Goal: Task Accomplishment & Management: Complete application form

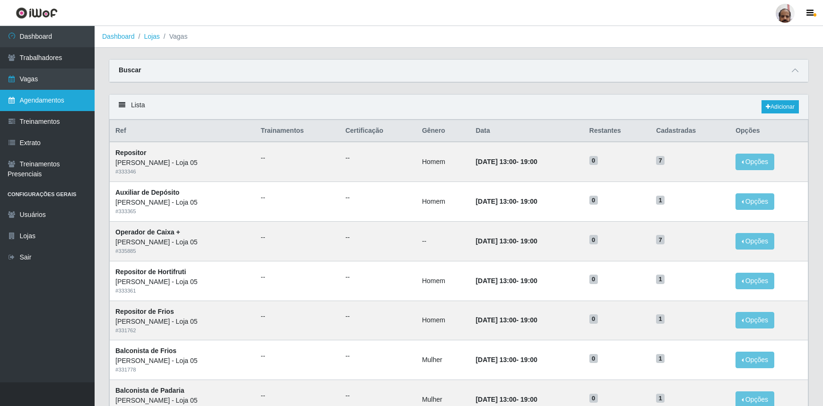
click at [28, 98] on link "Agendamentos" at bounding box center [47, 100] width 95 height 21
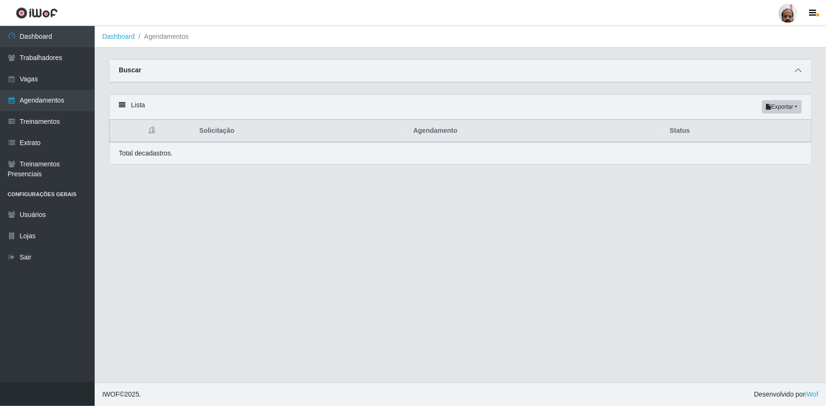
click at [799, 71] on icon at bounding box center [797, 70] width 7 height 7
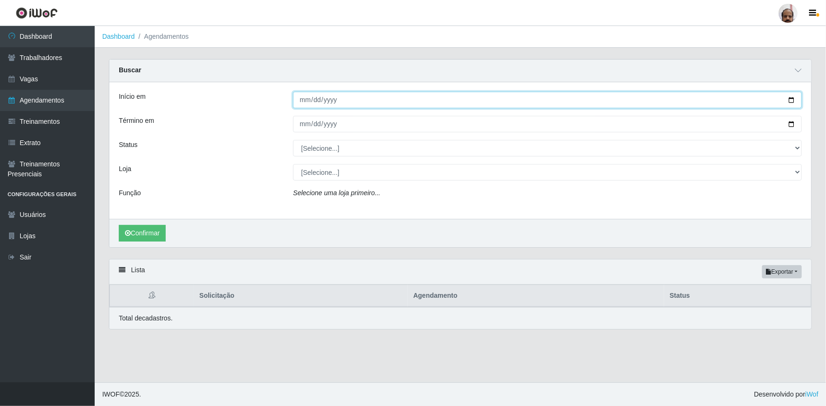
click at [792, 102] on input "Início em" at bounding box center [547, 100] width 509 height 17
type input "[DATE]"
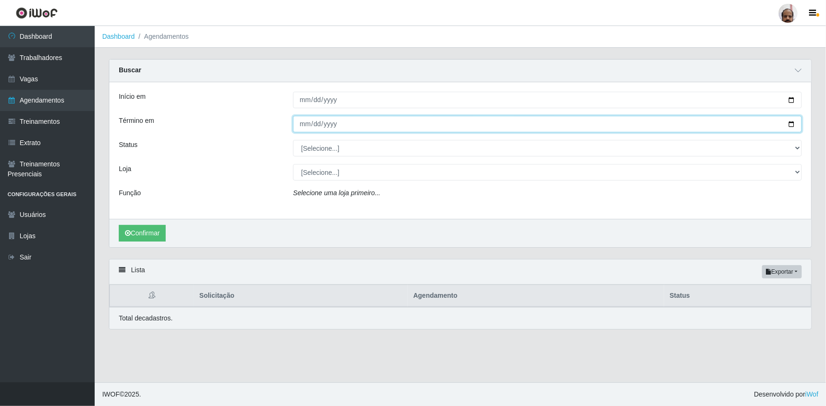
click at [791, 124] on input "Término em" at bounding box center [547, 124] width 509 height 17
type input "[DATE]"
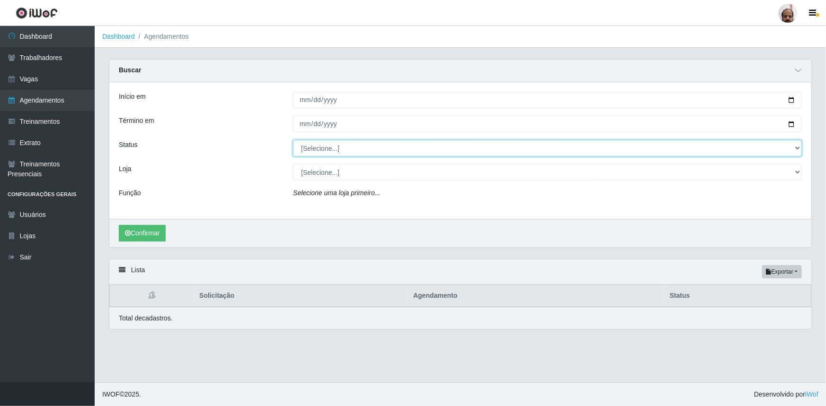
drag, startPoint x: 796, startPoint y: 149, endPoint x: 761, endPoint y: 156, distance: 35.3
click at [796, 149] on select "[Selecione...] AGENDADO AGUARDANDO LIBERAR EM ANDAMENTO EM REVISÃO FINALIZADO C…" at bounding box center [547, 148] width 509 height 17
select select "AGENDADO"
click at [293, 140] on select "[Selecione...] AGENDADO AGUARDANDO LIBERAR EM ANDAMENTO EM REVISÃO FINALIZADO C…" at bounding box center [547, 148] width 509 height 17
click at [794, 172] on select "[Selecione...] Mar Vermelho - Loja 05" at bounding box center [547, 172] width 509 height 17
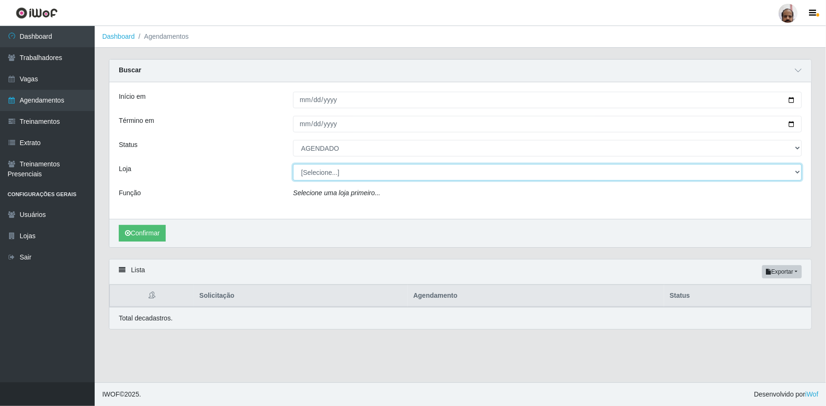
select select "252"
click at [293, 164] on select "[Selecione...] Mar Vermelho - Loja 05" at bounding box center [547, 172] width 509 height 17
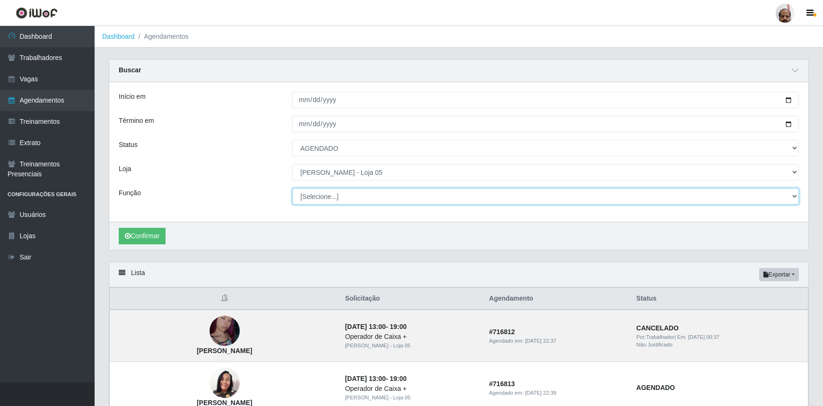
drag, startPoint x: 794, startPoint y: 195, endPoint x: 786, endPoint y: 198, distance: 9.0
click at [794, 195] on select "[Selecione...] ASG ASG + ASG ++ Auxiliar de Depósito Auxiliar de Depósito + Aux…" at bounding box center [545, 196] width 507 height 17
click at [292, 188] on select "[Selecione...] ASG ASG + ASG ++ Auxiliar de Depósito Auxiliar de Depósito + Aux…" at bounding box center [545, 196] width 507 height 17
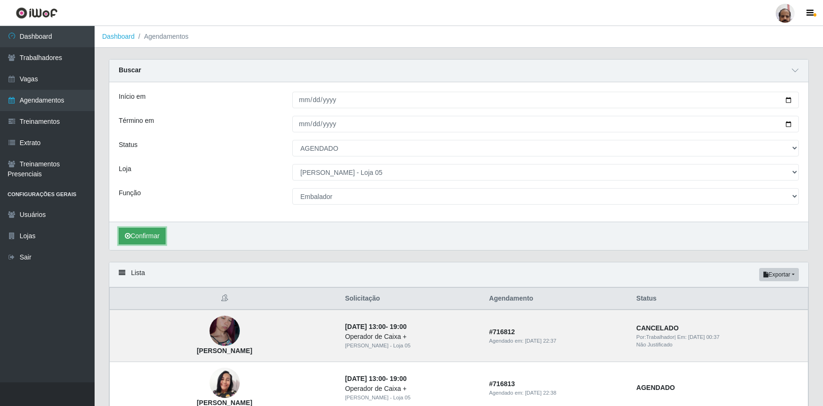
click at [151, 239] on button "Confirmar" at bounding box center [142, 236] width 47 height 17
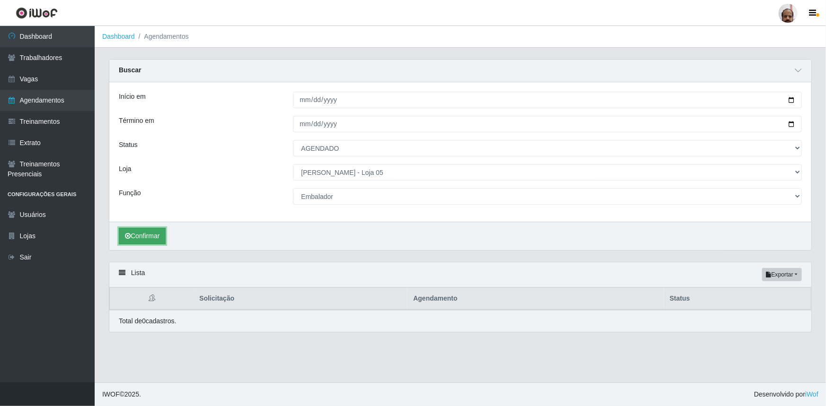
click at [150, 237] on button "Confirmar" at bounding box center [142, 236] width 47 height 17
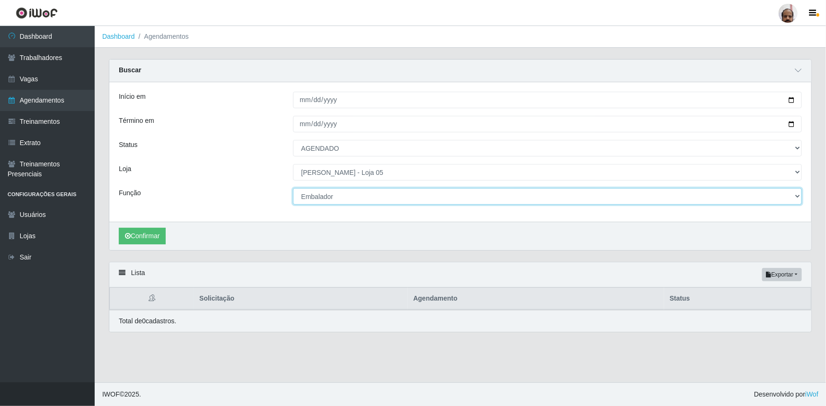
click at [796, 198] on select "[Selecione...] ASG ASG + ASG ++ Auxiliar de Depósito Auxiliar de Depósito + Aux…" at bounding box center [547, 196] width 509 height 17
select select "4"
click at [293, 188] on select "[Selecione...] ASG ASG + ASG ++ Auxiliar de Depósito Auxiliar de Depósito + Aux…" at bounding box center [547, 196] width 509 height 17
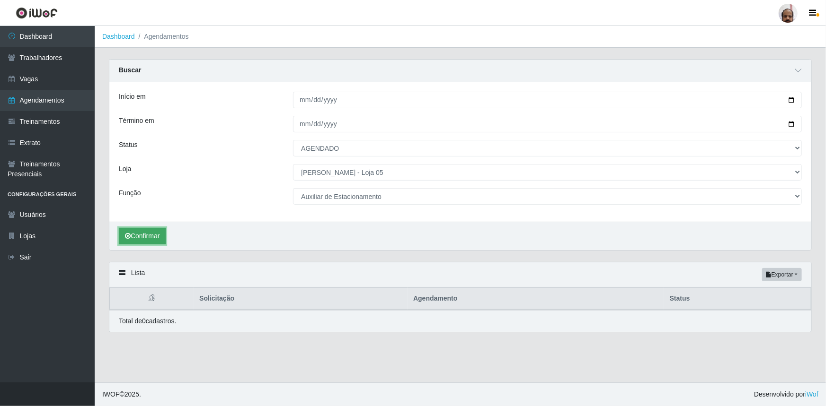
click at [153, 238] on button "Confirmar" at bounding box center [142, 236] width 47 height 17
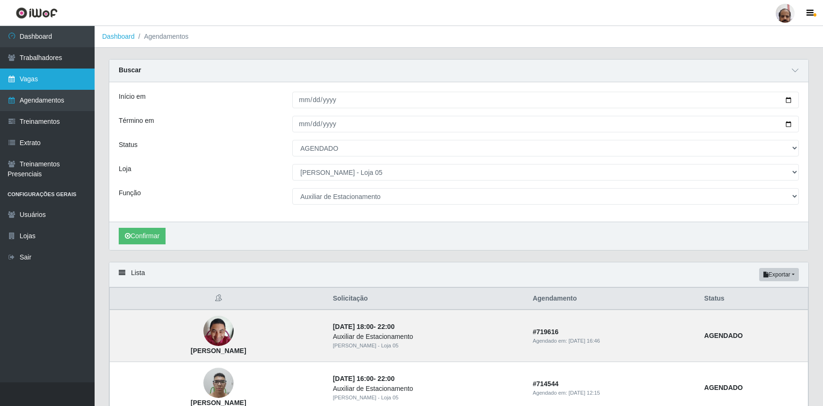
click at [35, 84] on link "Vagas" at bounding box center [47, 79] width 95 height 21
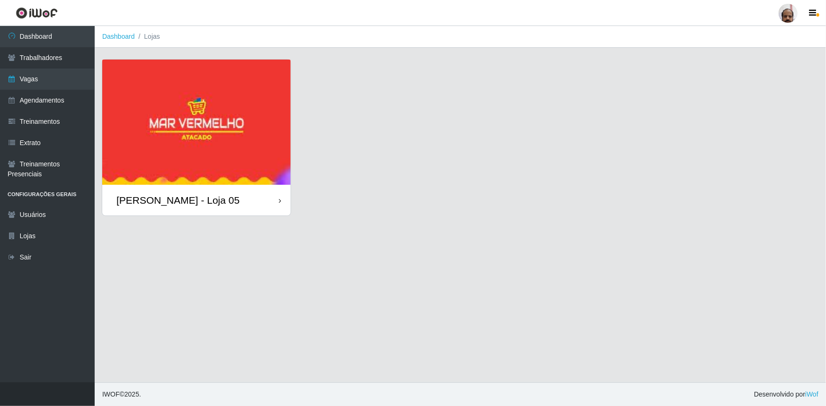
click at [208, 195] on div "[PERSON_NAME] - Loja 05" at bounding box center [177, 200] width 123 height 12
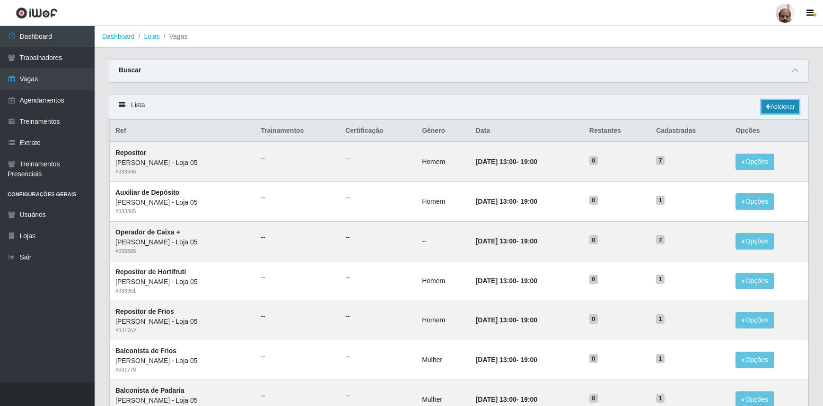
click at [782, 106] on link "Adicionar" at bounding box center [780, 106] width 37 height 13
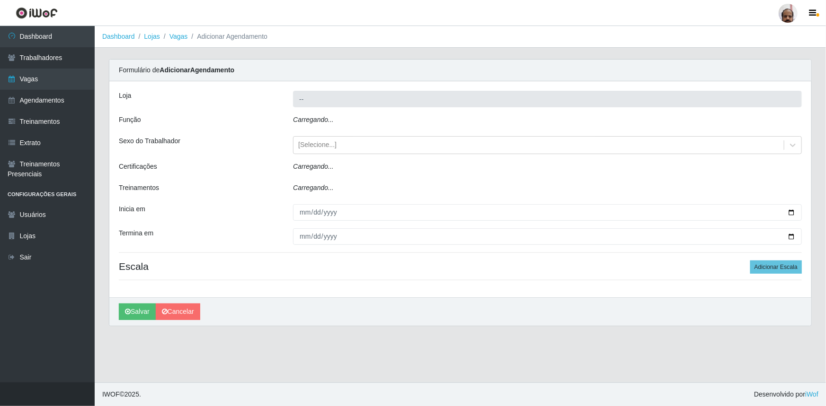
type input "[PERSON_NAME] - Loja 05"
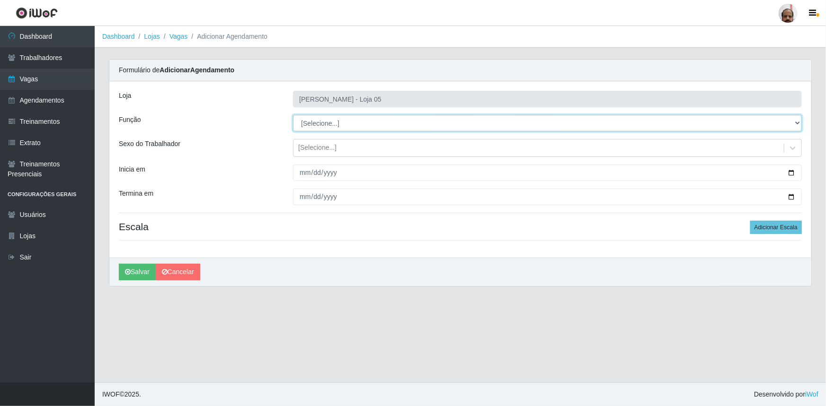
click at [797, 122] on select "[Selecione...] ASG ASG + ASG ++ Auxiliar de Depósito Auxiliar de Depósito + Aux…" at bounding box center [547, 123] width 509 height 17
select select "4"
click at [293, 115] on select "[Selecione...] ASG ASG + ASG ++ Auxiliar de Depósito Auxiliar de Depósito + Aux…" at bounding box center [547, 123] width 509 height 17
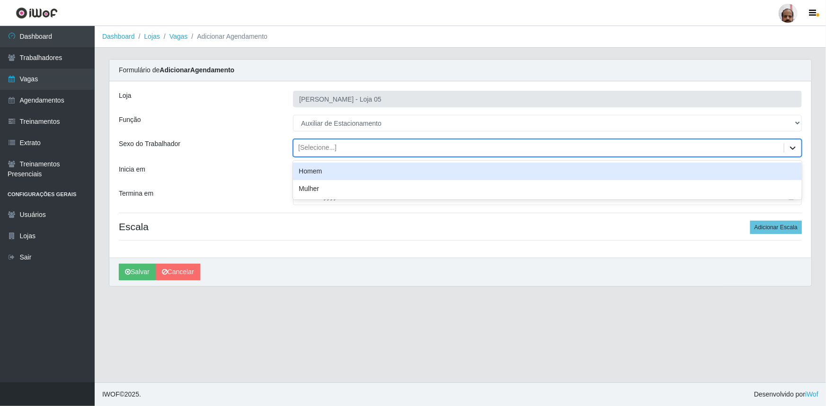
click at [790, 150] on icon at bounding box center [792, 147] width 9 height 9
click at [313, 175] on div "Homem" at bounding box center [547, 172] width 509 height 18
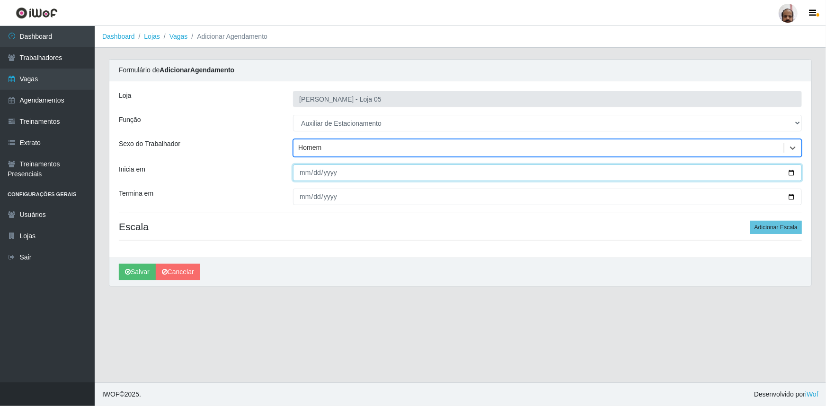
click at [792, 169] on input "Inicia em" at bounding box center [547, 173] width 509 height 17
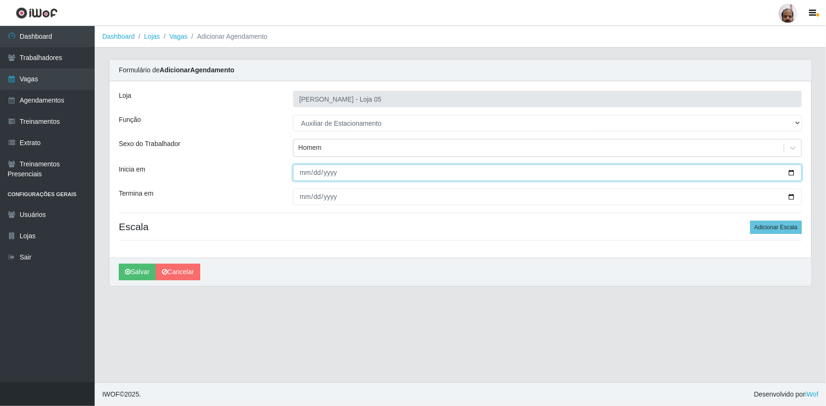
type input "[DATE]"
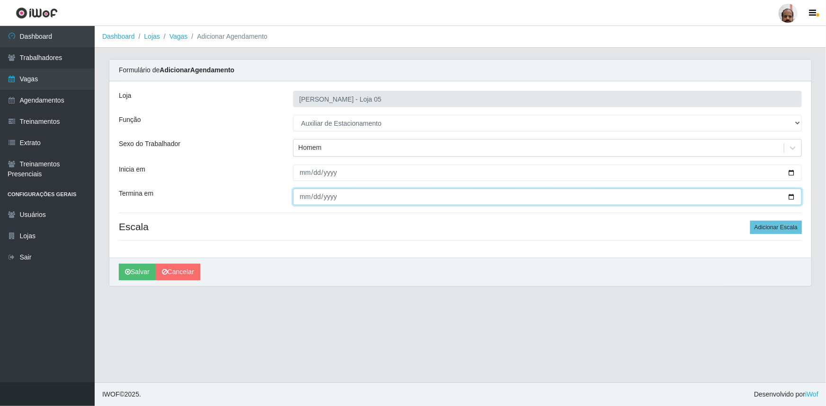
click at [792, 199] on input "Termina em" at bounding box center [547, 197] width 509 height 17
type input "[DATE]"
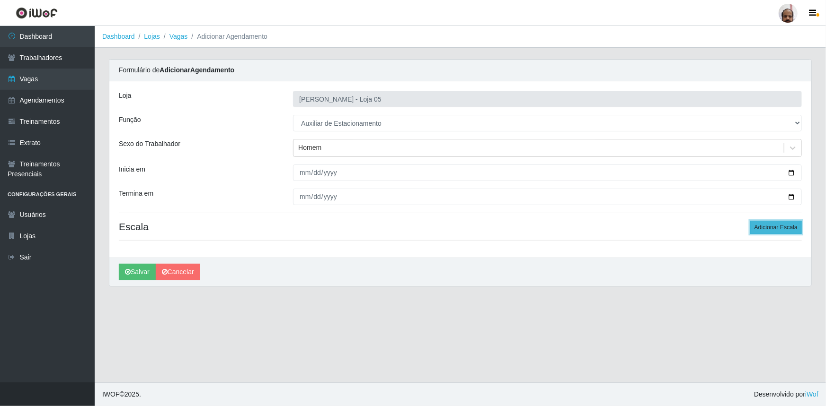
click at [773, 229] on button "Adicionar Escala" at bounding box center [776, 227] width 52 height 13
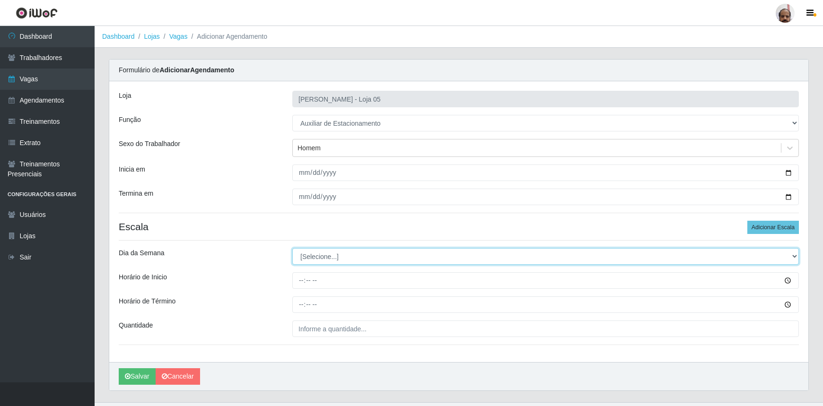
click at [792, 254] on select "[Selecione...] Segunda Terça Quarta Quinta Sexta Sábado Domingo" at bounding box center [545, 256] width 507 height 17
select select "5"
click at [292, 248] on select "[Selecione...] Segunda Terça Quarta Quinta Sexta Sábado Domingo" at bounding box center [545, 256] width 507 height 17
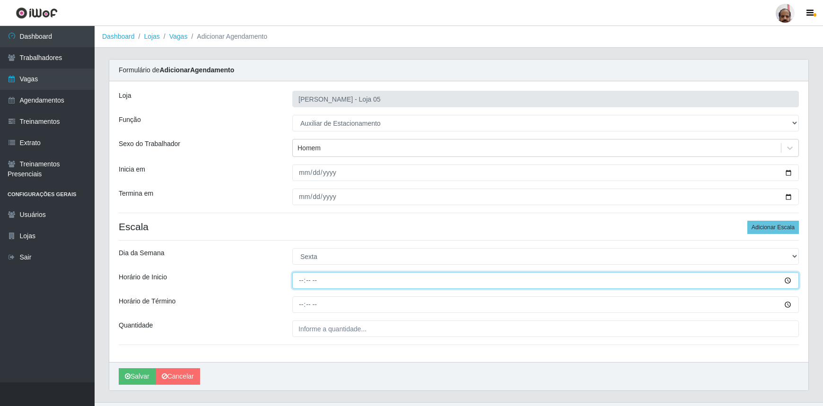
click at [299, 280] on input "Horário de Inicio" at bounding box center [545, 281] width 507 height 17
type input "08:00"
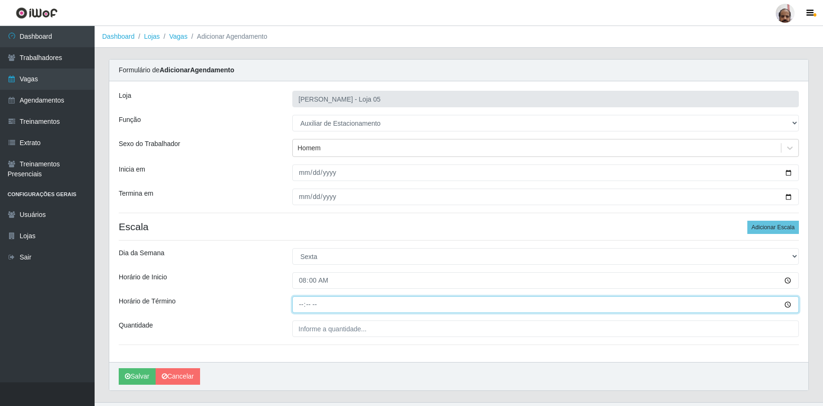
click at [298, 303] on input "Horário de Término" at bounding box center [545, 305] width 507 height 17
type input "14:00"
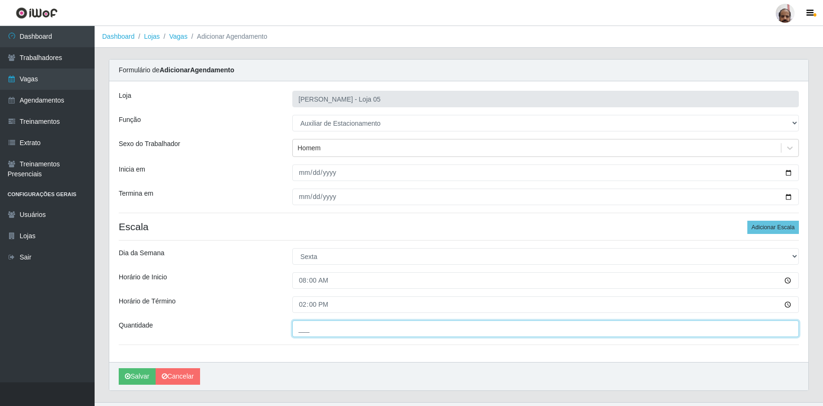
click at [302, 326] on input "___" at bounding box center [545, 329] width 507 height 17
type input "1__"
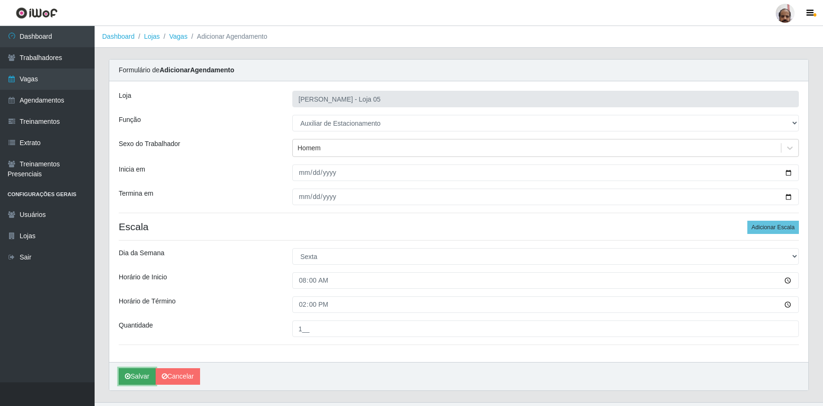
click at [144, 377] on button "Salvar" at bounding box center [137, 377] width 37 height 17
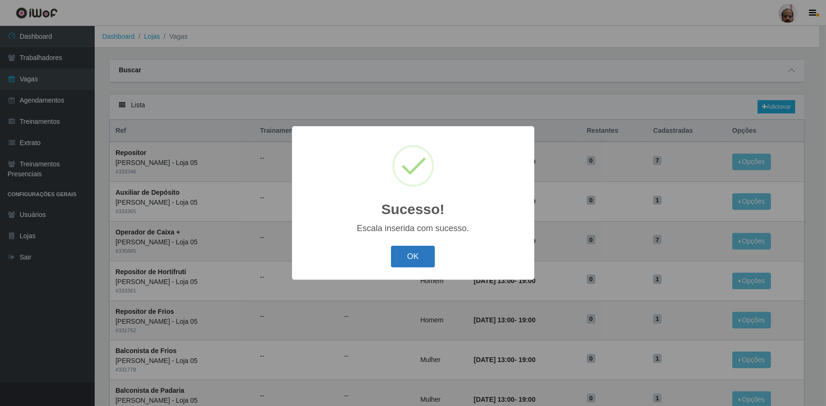
click at [429, 261] on button "OK" at bounding box center [413, 257] width 44 height 22
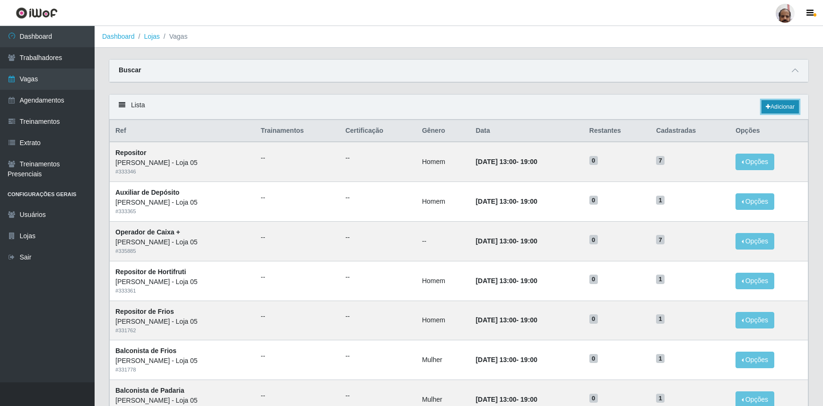
click at [781, 106] on link "Adicionar" at bounding box center [780, 106] width 37 height 13
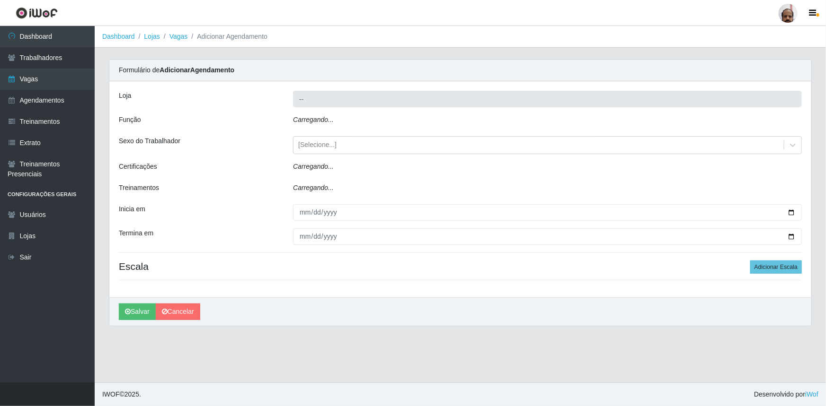
type input "[PERSON_NAME] - Loja 05"
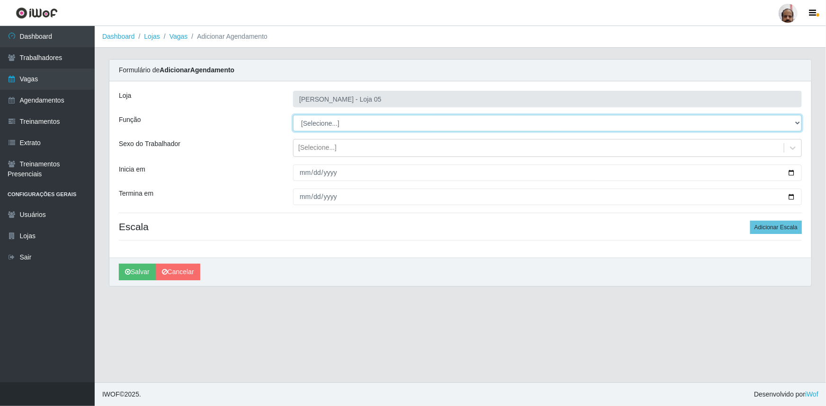
click at [796, 121] on select "[Selecione...] ASG ASG + ASG ++ Auxiliar de Depósito Auxiliar de Depósito + Aux…" at bounding box center [547, 123] width 509 height 17
select select "1"
click at [293, 115] on select "[Selecione...] ASG ASG + ASG ++ Auxiliar de Depósito Auxiliar de Depósito + Aux…" at bounding box center [547, 123] width 509 height 17
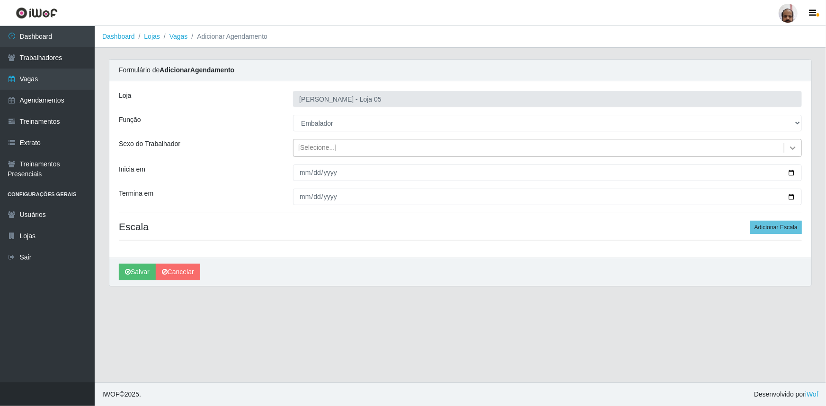
click at [790, 150] on icon at bounding box center [792, 147] width 9 height 9
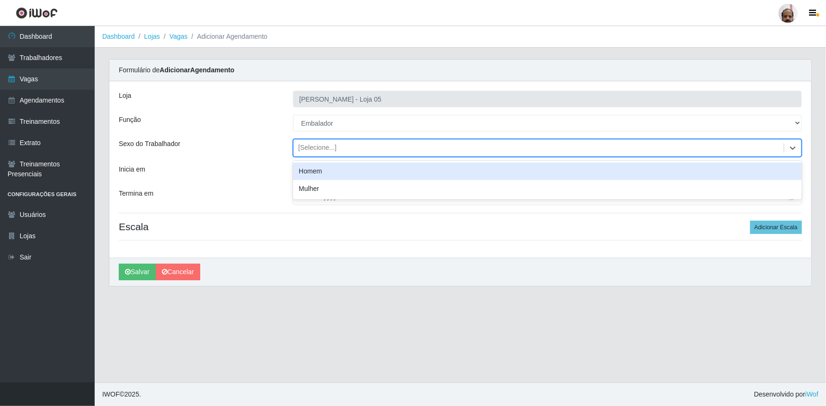
click at [322, 177] on div "Homem" at bounding box center [547, 172] width 509 height 18
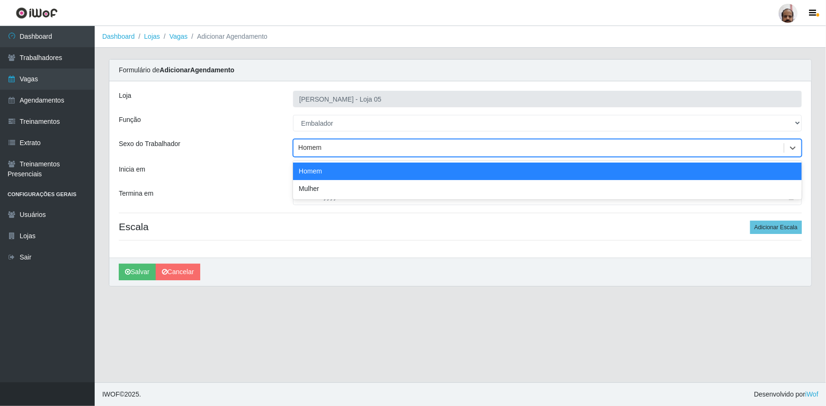
click at [340, 149] on div "Homem" at bounding box center [538, 149] width 490 height 16
click at [227, 163] on div "Loja Mar Vermelho - Loja 05 Função [Selecione...] ASG ASG + ASG ++ Auxiliar de …" at bounding box center [460, 169] width 702 height 176
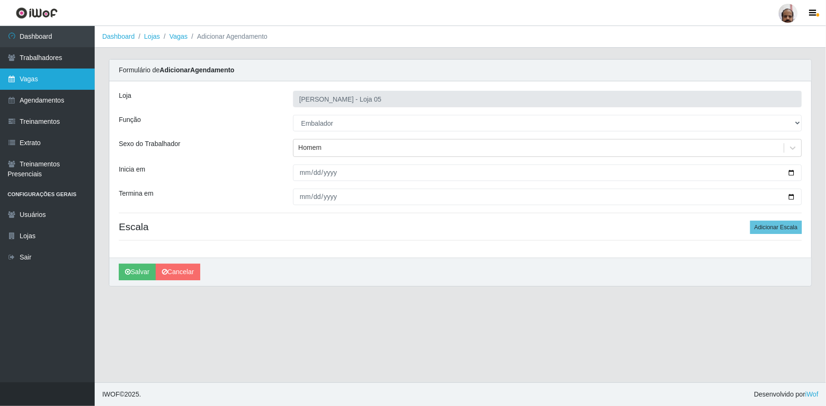
click at [42, 83] on link "Vagas" at bounding box center [47, 79] width 95 height 21
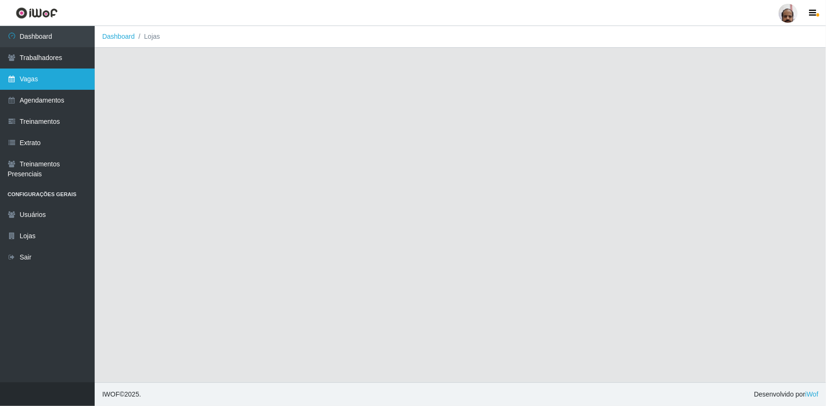
click at [42, 83] on link "Vagas" at bounding box center [47, 79] width 95 height 21
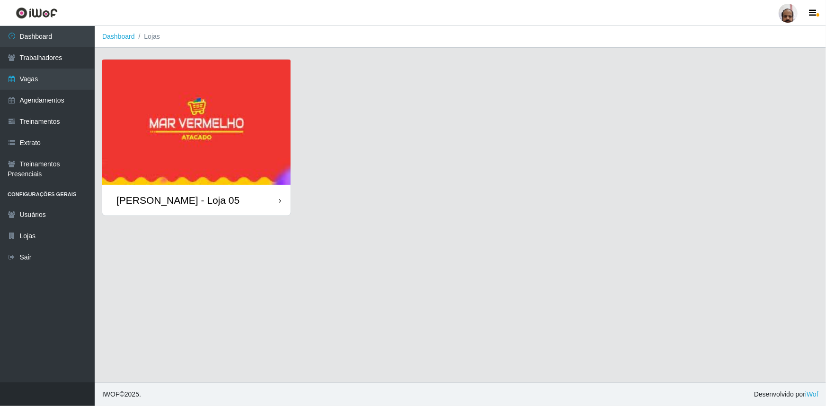
click at [194, 196] on div "[PERSON_NAME] - Loja 05" at bounding box center [177, 200] width 123 height 12
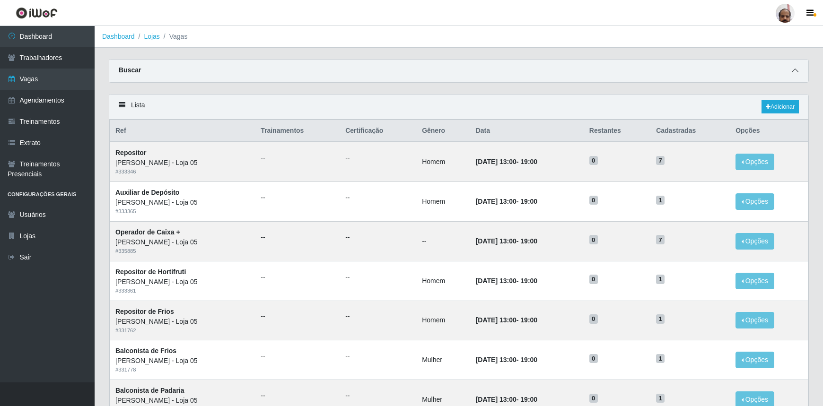
click at [793, 70] on icon at bounding box center [795, 70] width 7 height 7
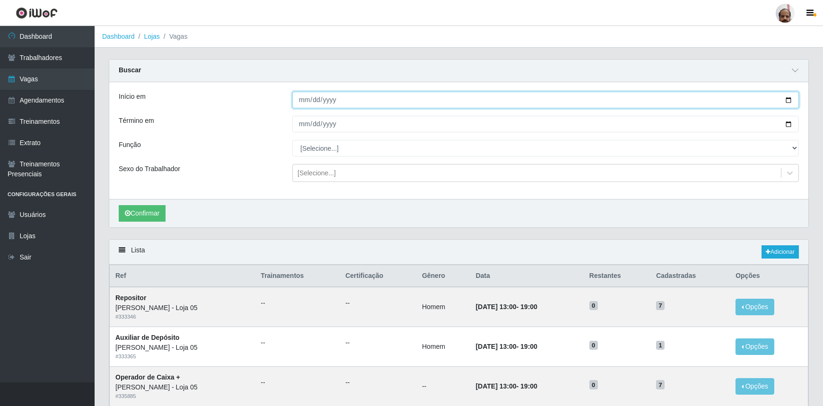
click at [790, 101] on input "Início em" at bounding box center [545, 100] width 507 height 17
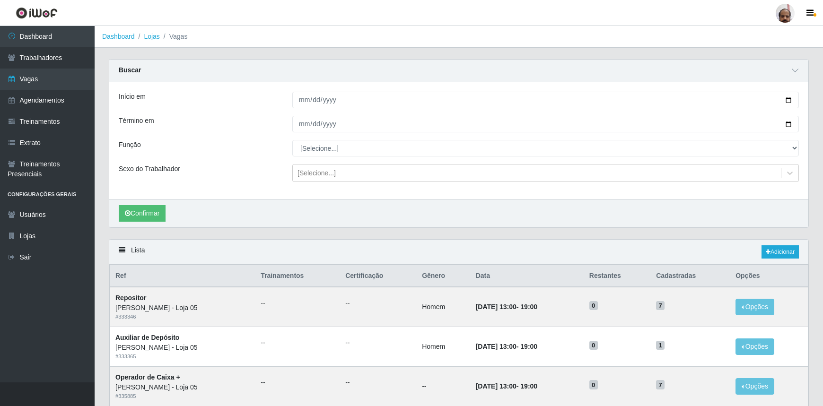
click at [220, 104] on div "Início em" at bounding box center [199, 100] width 174 height 17
click at [781, 250] on link "Adicionar" at bounding box center [780, 252] width 37 height 13
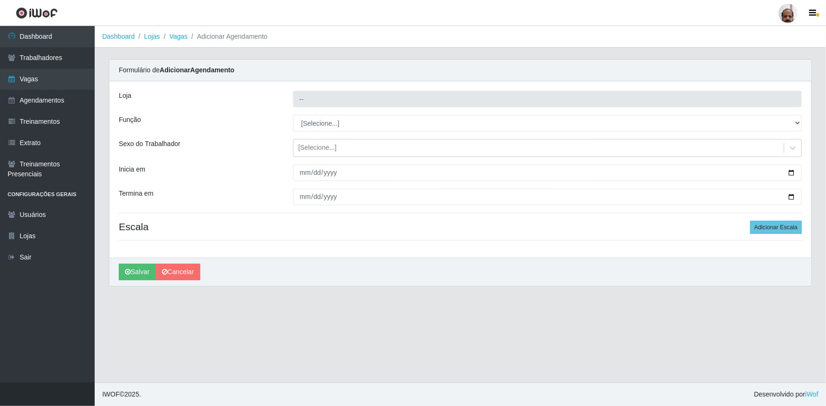
type input "[PERSON_NAME] - Loja 05"
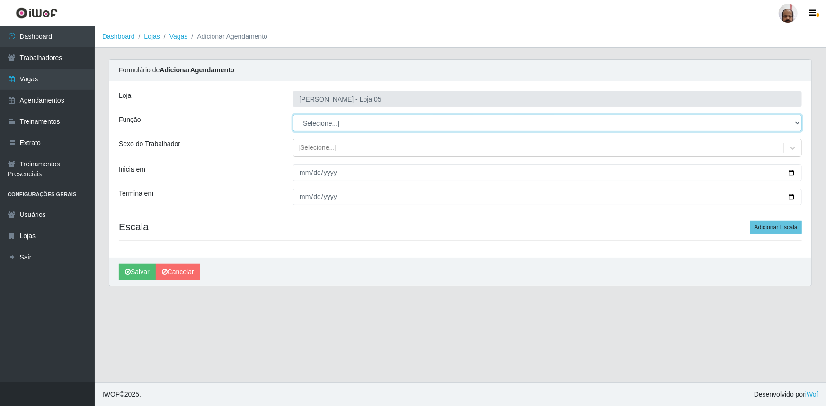
click at [795, 125] on select "[Selecione...] ASG ASG + ASG ++ Auxiliar de Depósito Auxiliar de Depósito + Aux…" at bounding box center [547, 123] width 509 height 17
select select "1"
click at [293, 115] on select "[Selecione...] ASG ASG + ASG ++ Auxiliar de Depósito Auxiliar de Depósito + Aux…" at bounding box center [547, 123] width 509 height 17
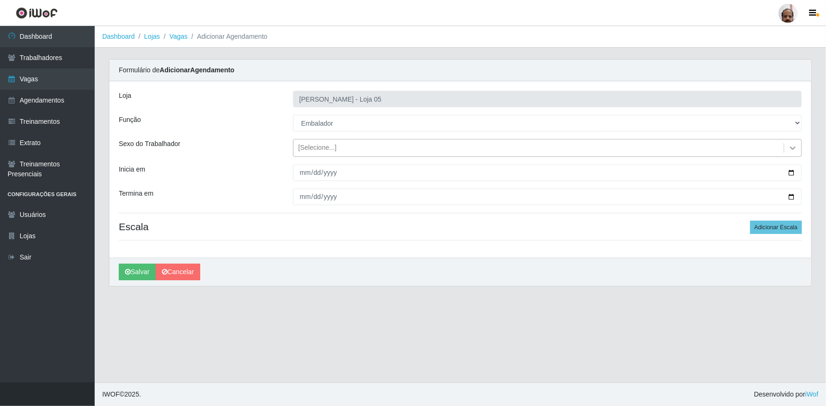
click at [792, 152] on icon at bounding box center [792, 147] width 9 height 9
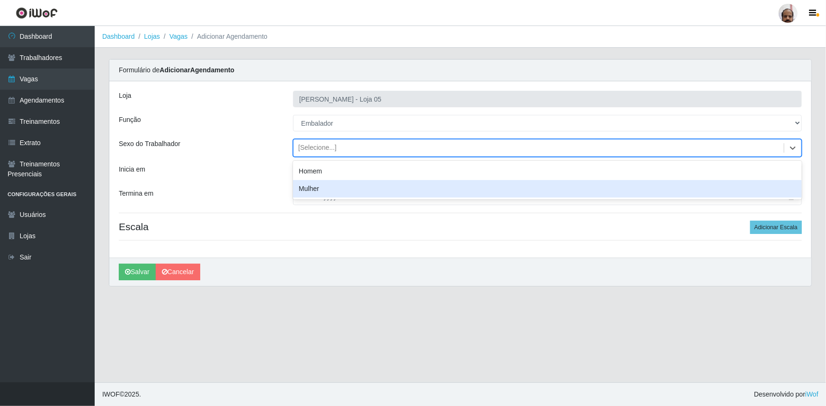
click at [218, 184] on div "Loja Mar Vermelho - Loja 05 Função [Selecione...] ASG ASG + ASG ++ Auxiliar de …" at bounding box center [460, 169] width 702 height 176
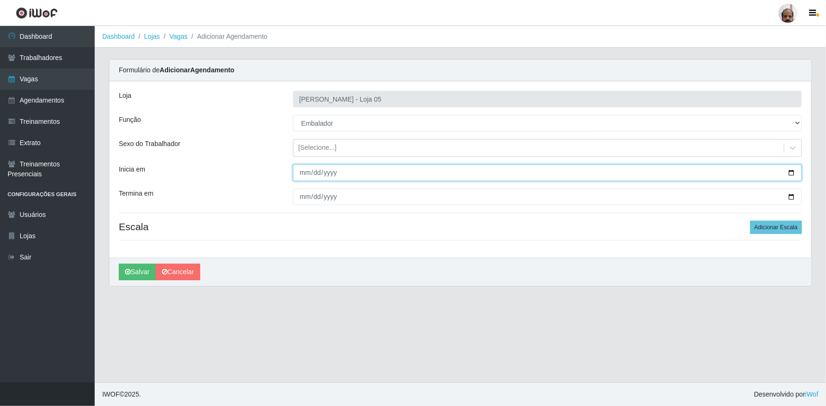
click at [787, 171] on input "Inicia em" at bounding box center [547, 173] width 509 height 17
type input "[DATE]"
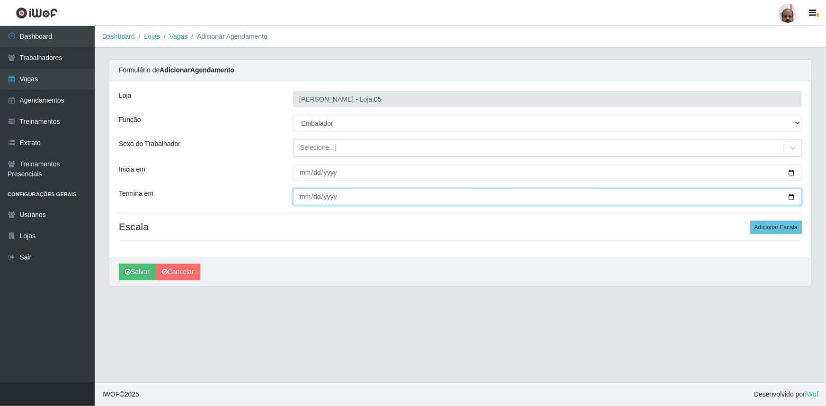
click at [789, 199] on input "Termina em" at bounding box center [547, 197] width 509 height 17
type input "[DATE]"
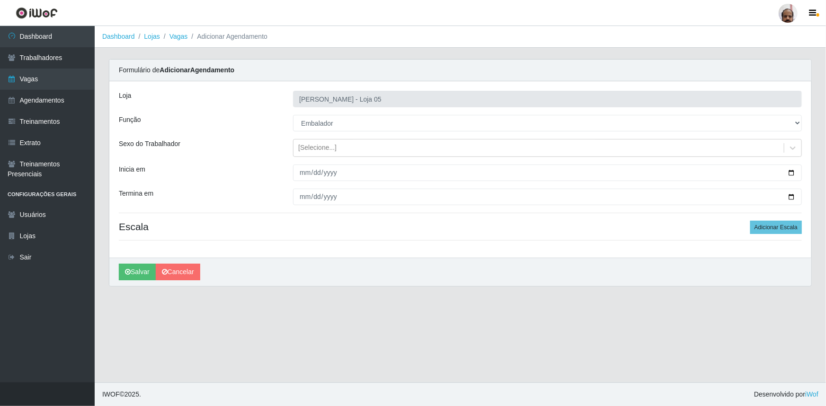
click at [805, 224] on div "Loja Mar Vermelho - Loja 05 Função [Selecione...] ASG ASG + ASG ++ Auxiliar de …" at bounding box center [460, 169] width 702 height 176
click at [793, 230] on button "Adicionar Escala" at bounding box center [776, 227] width 52 height 13
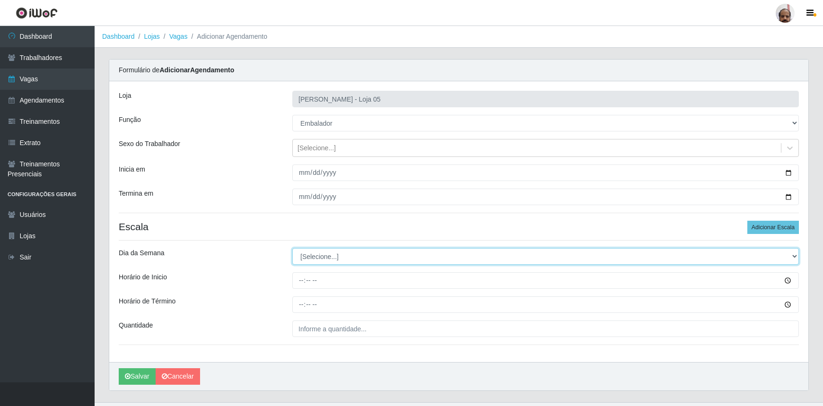
drag, startPoint x: 796, startPoint y: 255, endPoint x: 790, endPoint y: 260, distance: 7.9
click at [796, 255] on select "[Selecione...] Segunda Terça Quarta Quinta Sexta Sábado Domingo" at bounding box center [545, 256] width 507 height 17
select select "5"
click at [292, 248] on select "[Selecione...] Segunda Terça Quarta Quinta Sexta Sábado Domingo" at bounding box center [545, 256] width 507 height 17
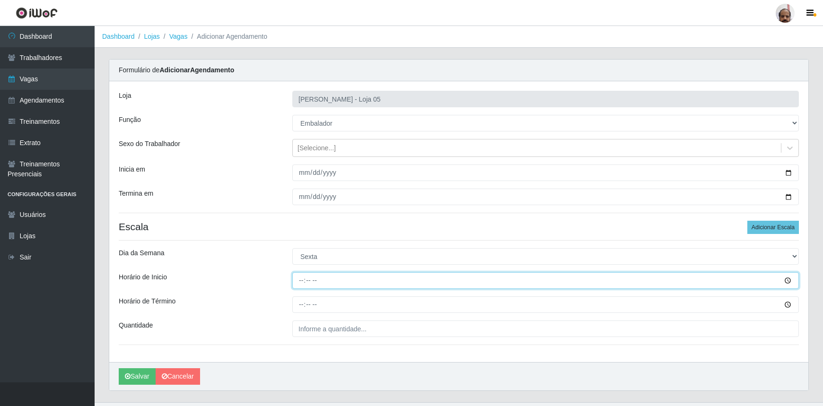
click at [300, 279] on input "Horário de Inicio" at bounding box center [545, 281] width 507 height 17
type input "09:00"
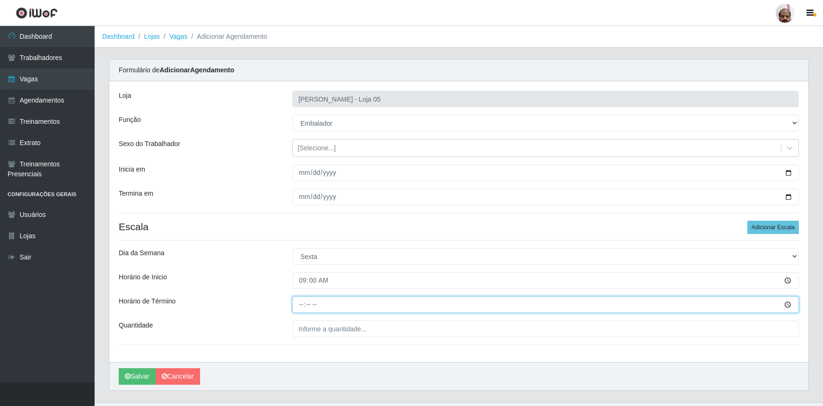
click at [298, 305] on input "Horário de Término" at bounding box center [545, 305] width 507 height 17
type input "15:00"
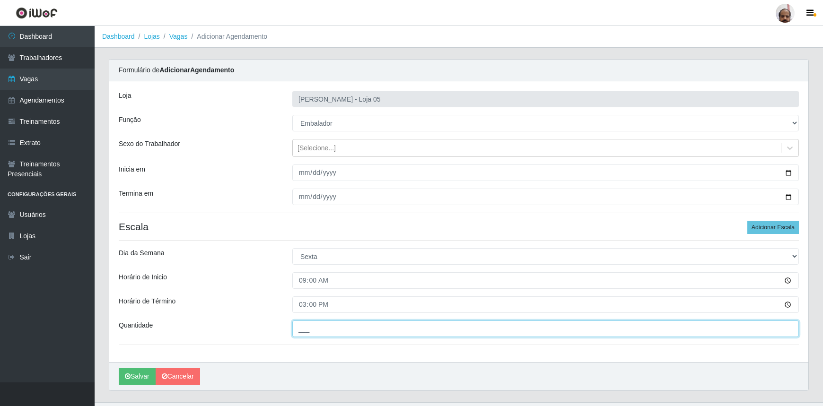
click at [303, 328] on input "___" at bounding box center [545, 329] width 507 height 17
type input "6__"
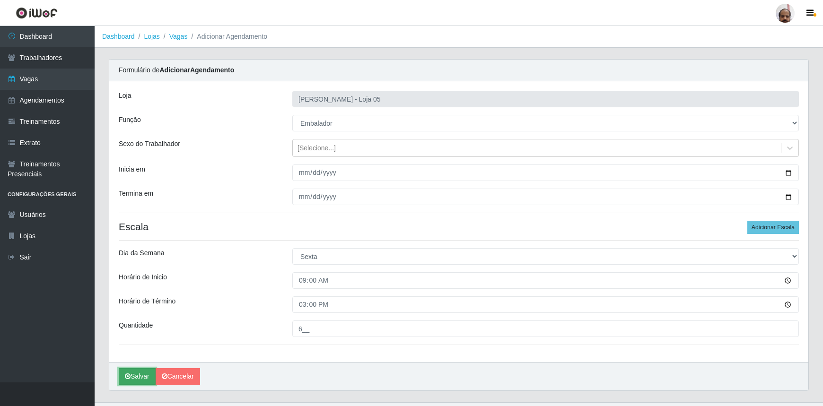
click at [138, 375] on button "Salvar" at bounding box center [137, 377] width 37 height 17
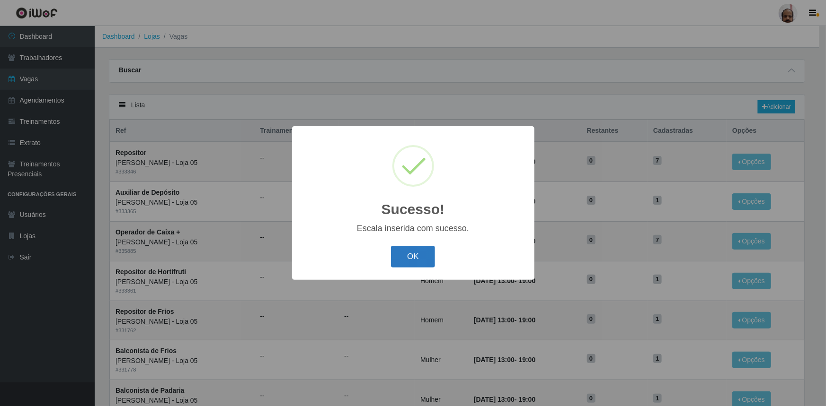
click at [421, 261] on button "OK" at bounding box center [413, 257] width 44 height 22
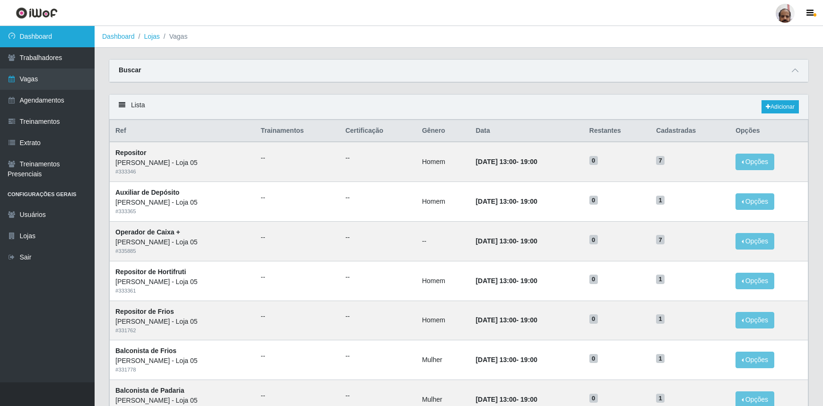
click at [44, 39] on link "Dashboard" at bounding box center [47, 36] width 95 height 21
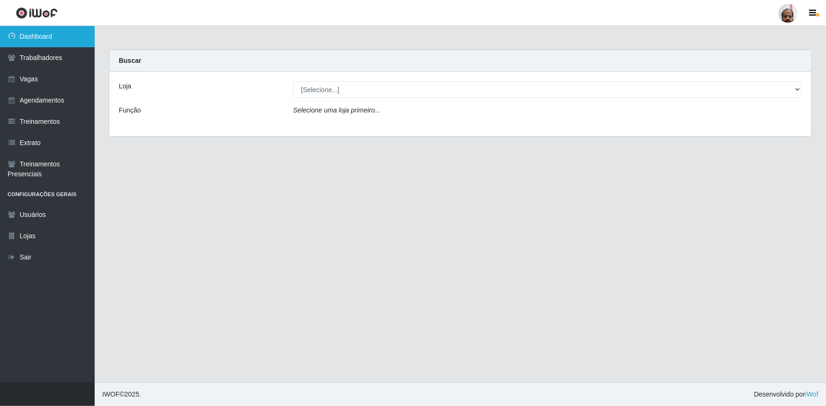
click at [44, 37] on link "Dashboard" at bounding box center [47, 36] width 95 height 21
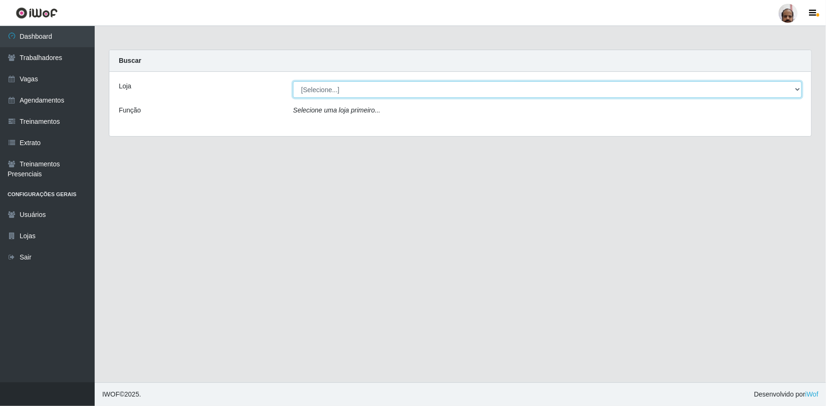
click at [800, 93] on select "[Selecione...] Mar Vermelho - Loja 05" at bounding box center [547, 89] width 509 height 17
select select "252"
click at [293, 81] on select "[Selecione...] Mar Vermelho - Loja 05" at bounding box center [547, 89] width 509 height 17
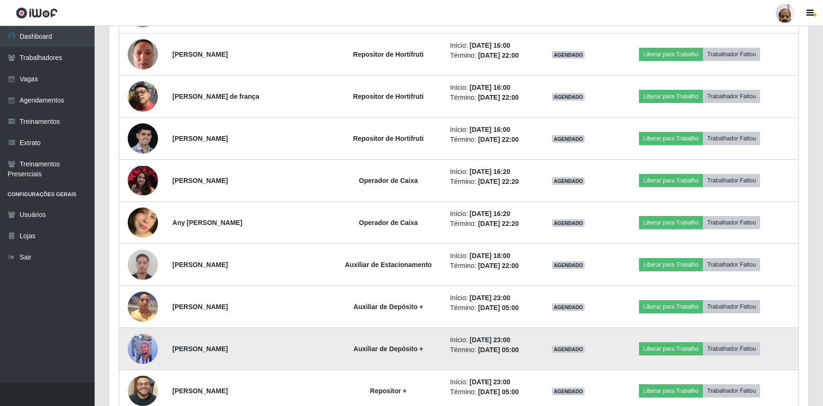
scroll to position [2325, 0]
